Goal: Complete application form

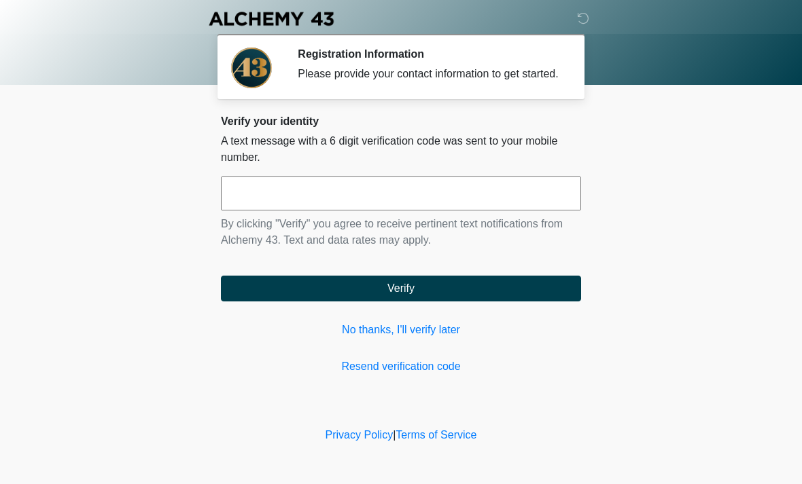
click at [271, 200] on input "text" at bounding box center [401, 194] width 360 height 34
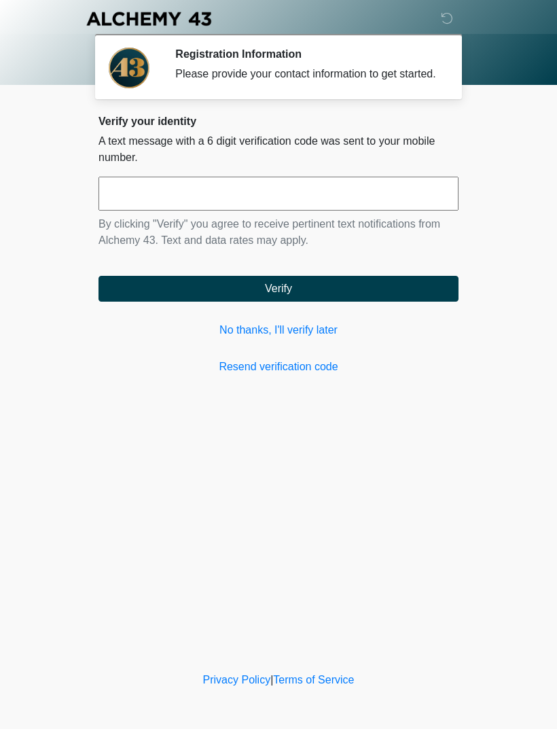
click at [145, 204] on input "text" at bounding box center [279, 194] width 360 height 34
type input "******"
click at [174, 301] on button "Verify" at bounding box center [279, 289] width 360 height 26
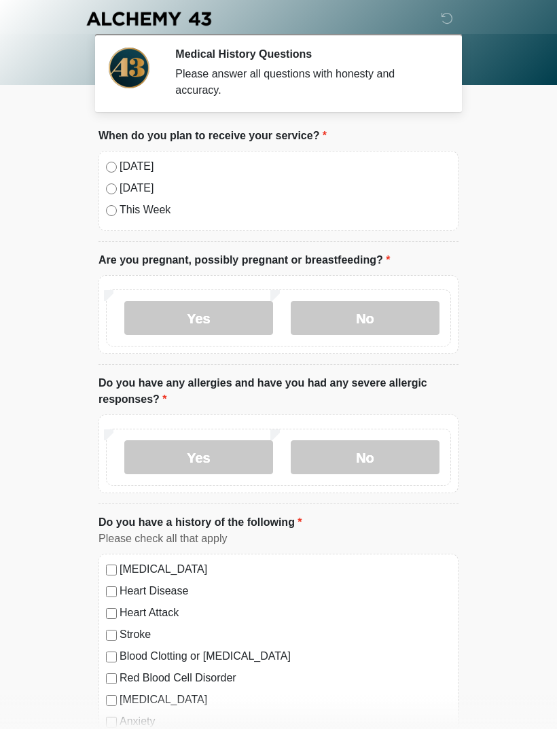
click at [339, 310] on label "No" at bounding box center [365, 318] width 149 height 34
click at [337, 435] on div "Yes No" at bounding box center [278, 457] width 345 height 57
click at [336, 461] on label "No" at bounding box center [365, 457] width 149 height 34
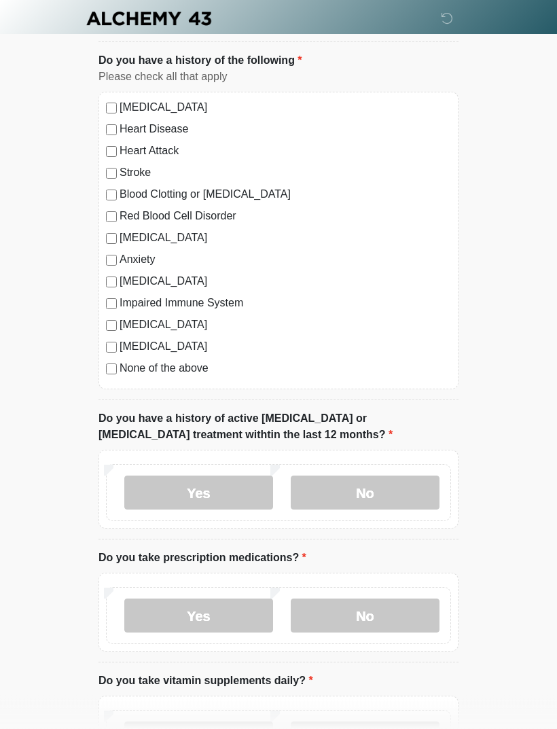
scroll to position [461, 0]
click at [333, 484] on label "No" at bounding box center [365, 494] width 149 height 34
click at [345, 484] on label "No" at bounding box center [365, 616] width 149 height 34
click at [340, 484] on label "No" at bounding box center [365, 616] width 149 height 34
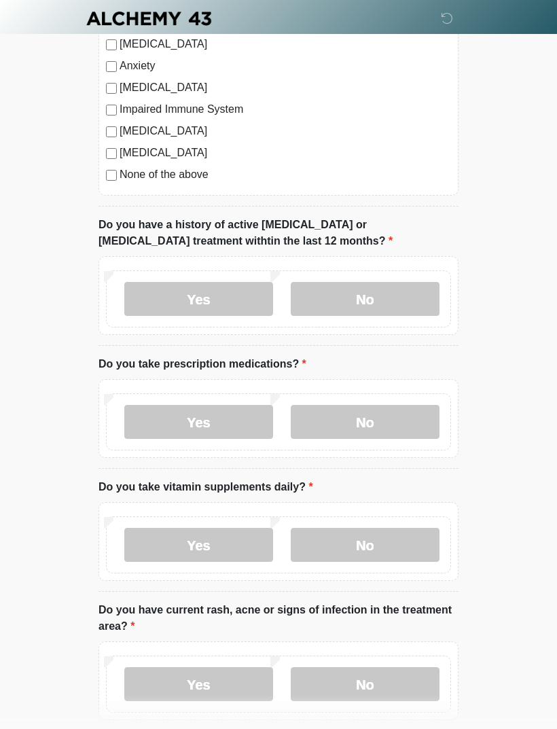
scroll to position [658, 0]
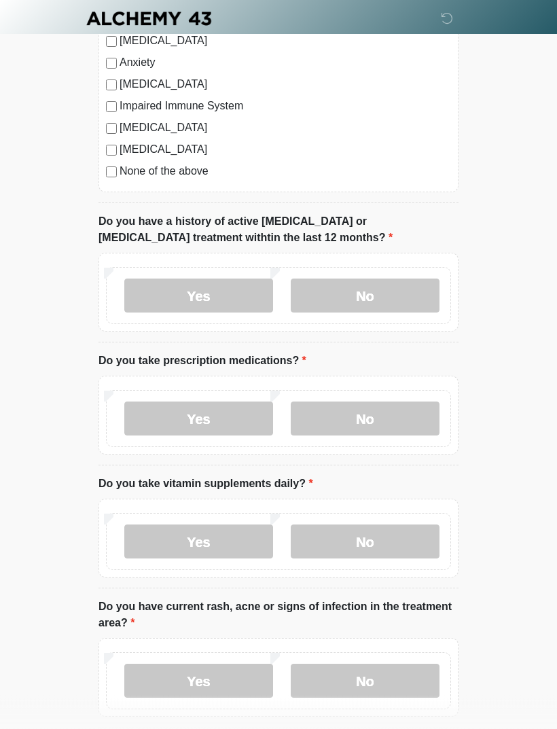
click at [327, 484] on label "No" at bounding box center [365, 542] width 149 height 34
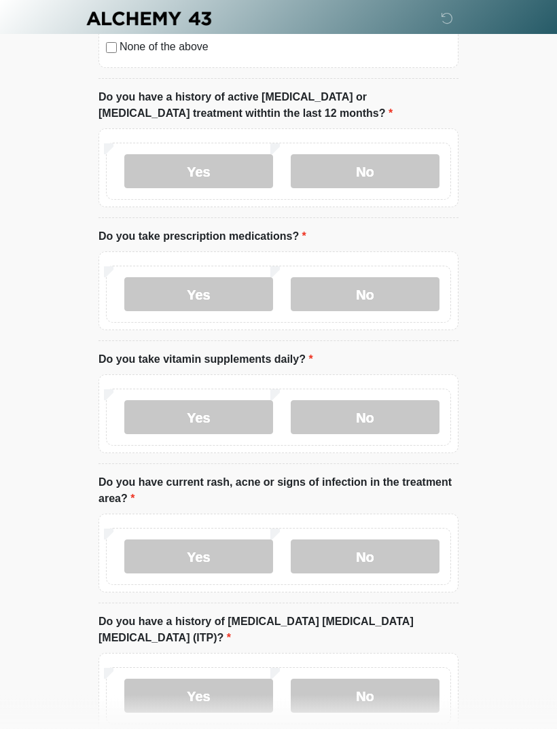
scroll to position [783, 0]
click at [372, 484] on label "No" at bounding box center [365, 556] width 149 height 34
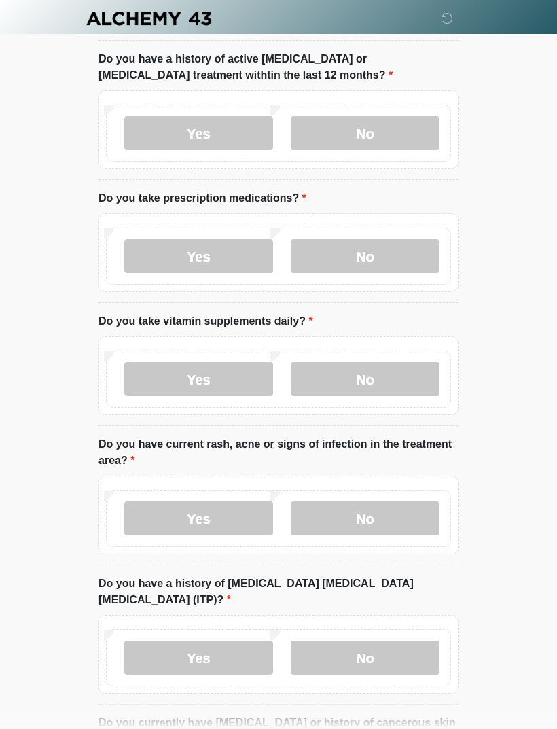
scroll to position [906, 0]
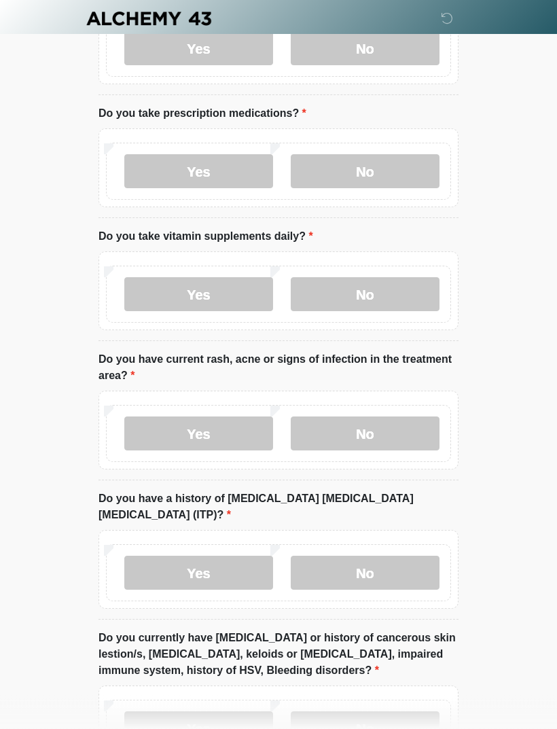
click at [360, 484] on label "No" at bounding box center [365, 573] width 149 height 34
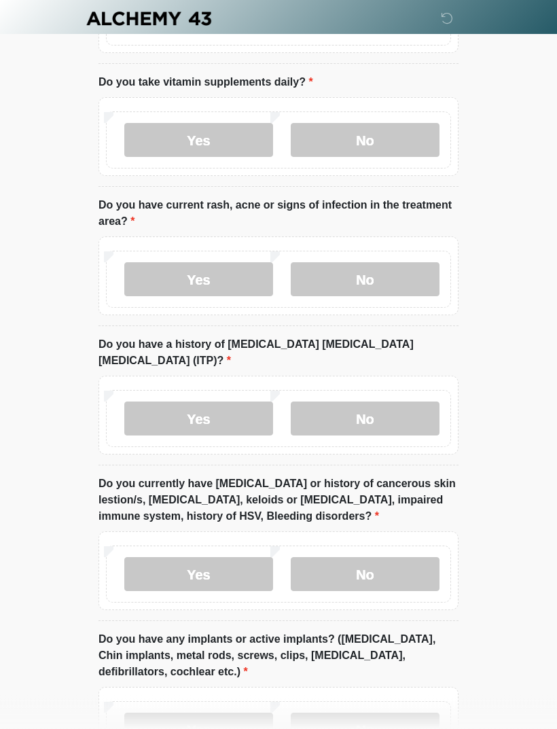
scroll to position [1063, 0]
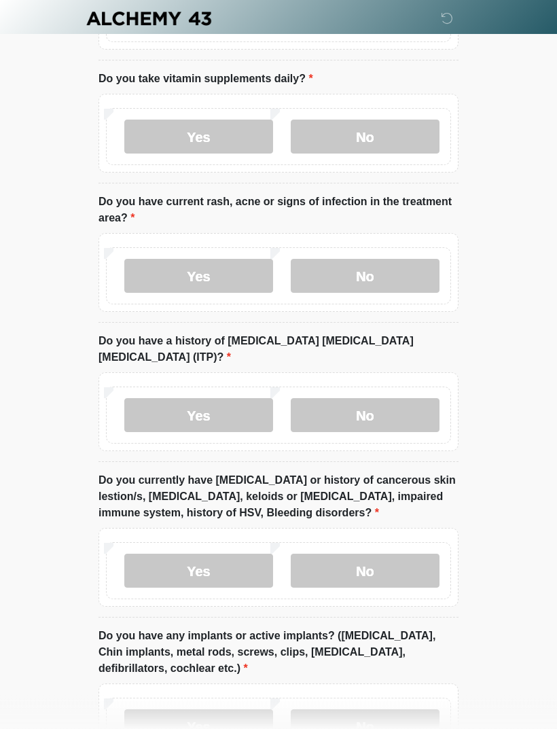
click at [352, 484] on label "No" at bounding box center [365, 571] width 149 height 34
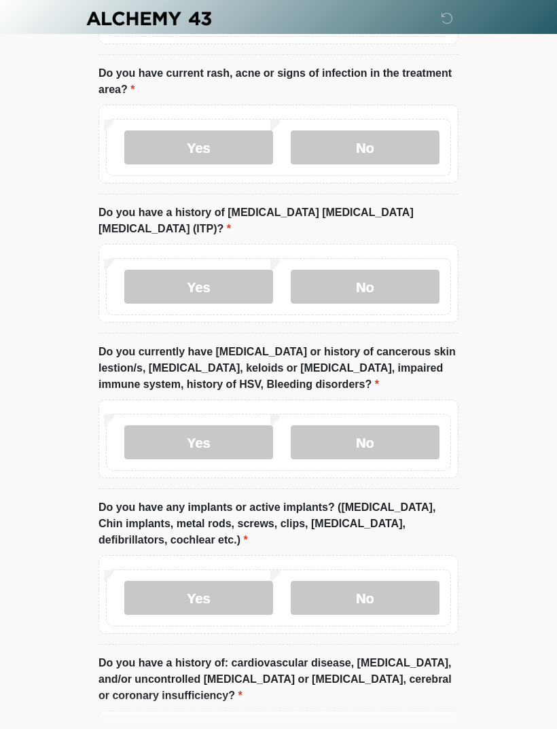
scroll to position [1192, 0]
click at [344, 484] on label "No" at bounding box center [365, 598] width 149 height 34
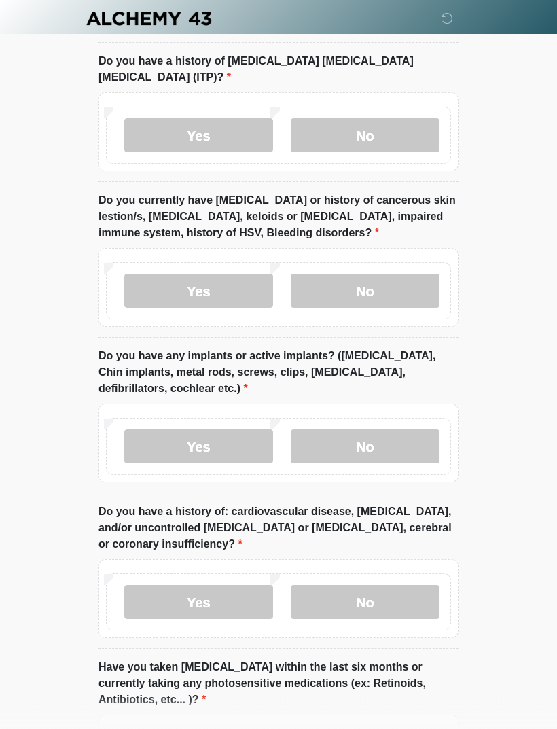
scroll to position [1344, 0]
click at [361, 484] on label "No" at bounding box center [365, 602] width 149 height 34
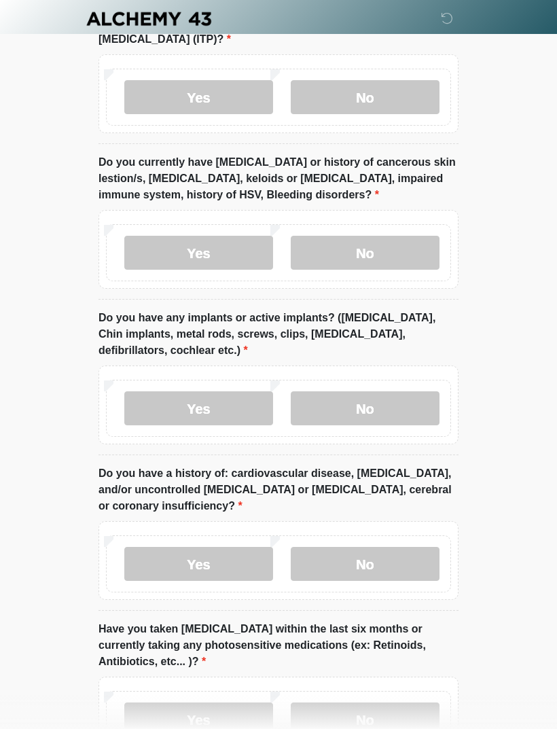
scroll to position [1465, 0]
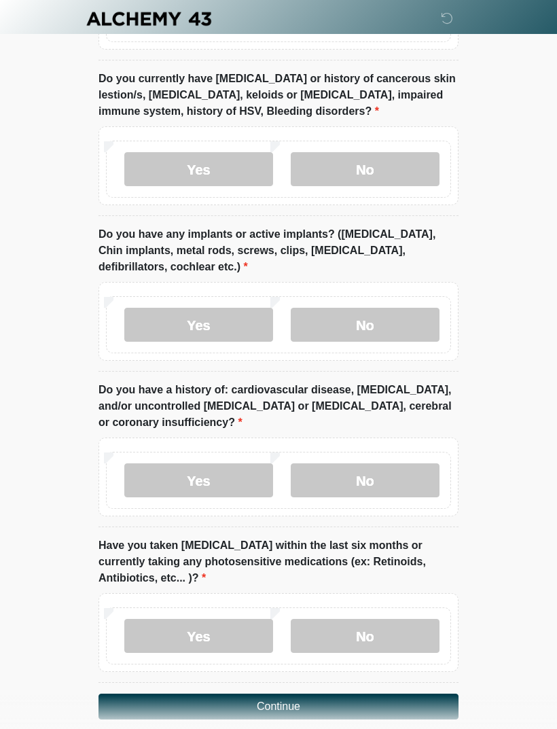
click at [344, 484] on label "No" at bounding box center [365, 636] width 149 height 34
click at [234, 484] on button "Continue" at bounding box center [279, 707] width 360 height 26
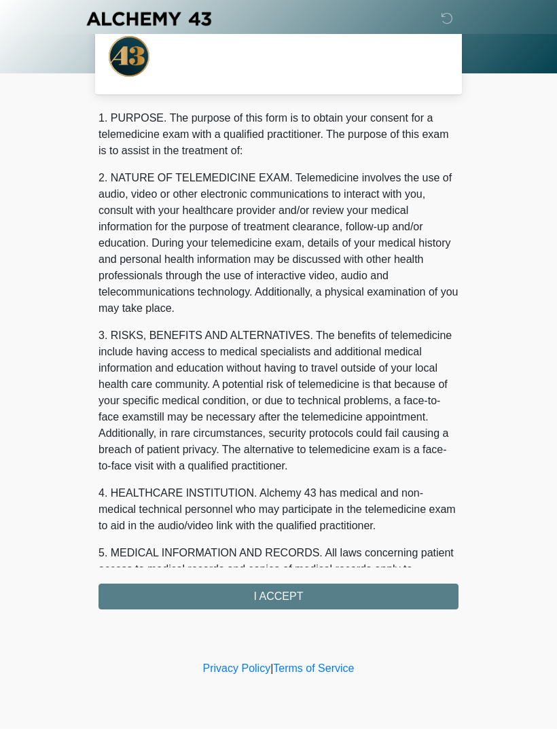
scroll to position [0, 0]
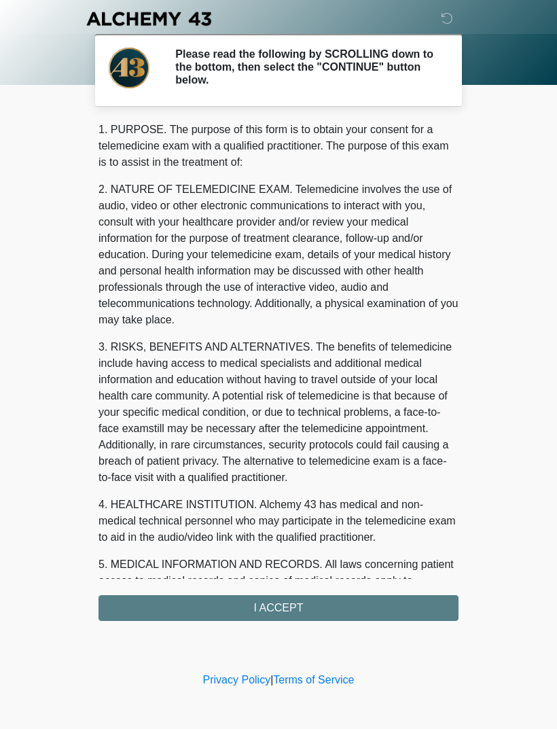
click at [185, 484] on div "1. PURPOSE. The purpose of this form is to obtain your consent for a telemedici…" at bounding box center [279, 371] width 360 height 499
click at [215, 484] on div "1. PURPOSE. The purpose of this form is to obtain your consent for a telemedici…" at bounding box center [279, 371] width 360 height 499
click at [251, 484] on div "1. PURPOSE. The purpose of this form is to obtain your consent for a telemedici…" at bounding box center [279, 371] width 360 height 499
click at [248, 484] on div "1. PURPOSE. The purpose of this form is to obtain your consent for a telemedici…" at bounding box center [279, 371] width 360 height 499
click at [247, 484] on div "1. PURPOSE. The purpose of this form is to obtain your consent for a telemedici…" at bounding box center [279, 371] width 360 height 499
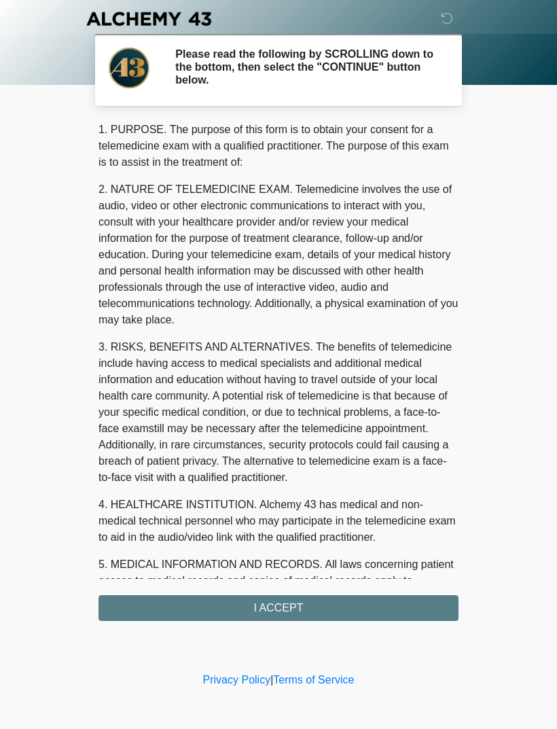
click at [247, 484] on div "1. PURPOSE. The purpose of this form is to obtain your consent for a telemedici…" at bounding box center [279, 371] width 360 height 499
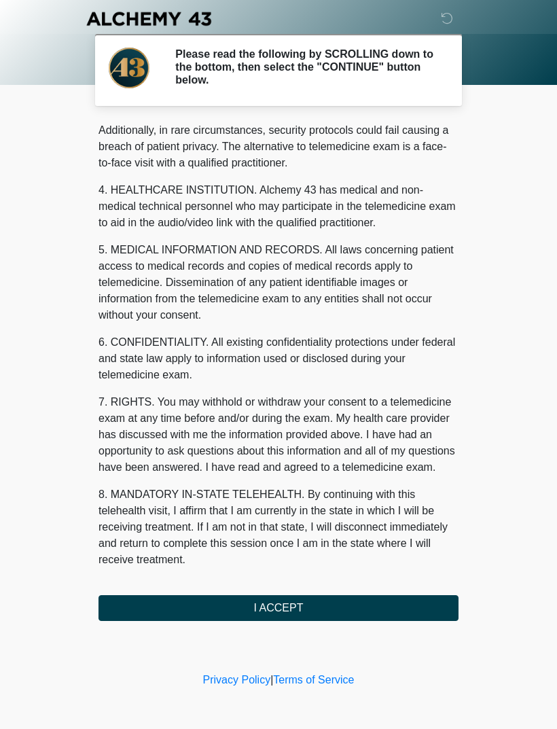
scroll to position [331, 0]
click at [247, 484] on button "I ACCEPT" at bounding box center [279, 608] width 360 height 26
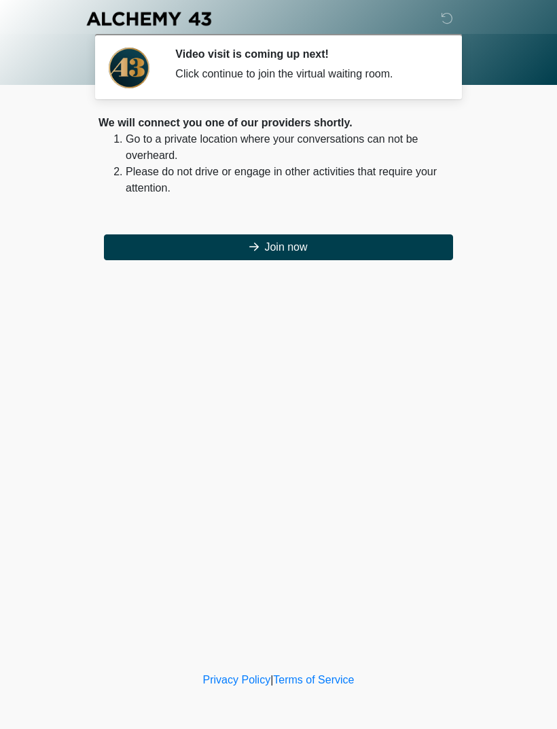
click at [185, 257] on button "Join now" at bounding box center [278, 247] width 349 height 26
